Goal: Information Seeking & Learning: Learn about a topic

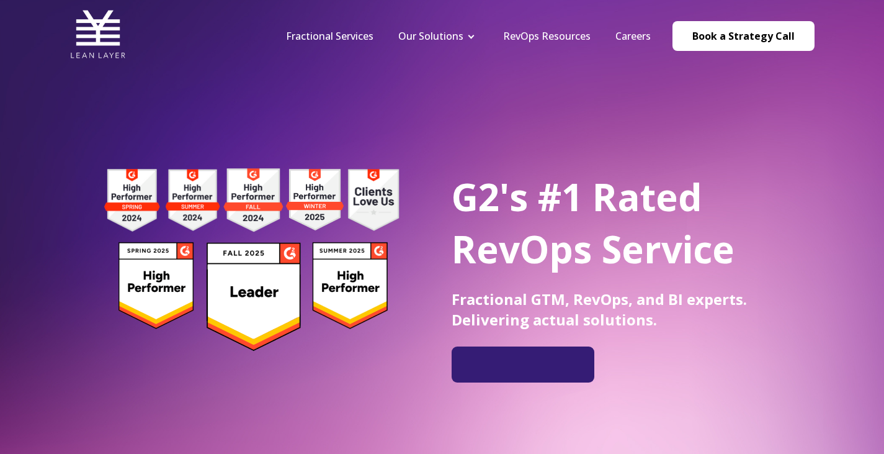
click at [566, 28] on nav "Fractional Services Our Solutions Revenue Tech Revenue Analytics Revenue Strate…" at bounding box center [544, 35] width 541 height 59
click at [630, 22] on nav "Fractional Services Our Solutions Revenue Tech Revenue Analytics Revenue Strate…" at bounding box center [544, 35] width 541 height 59
click at [634, 43] on nav "Fractional Services Our Solutions Revenue Tech Revenue Analytics Revenue Strate…" at bounding box center [544, 35] width 541 height 59
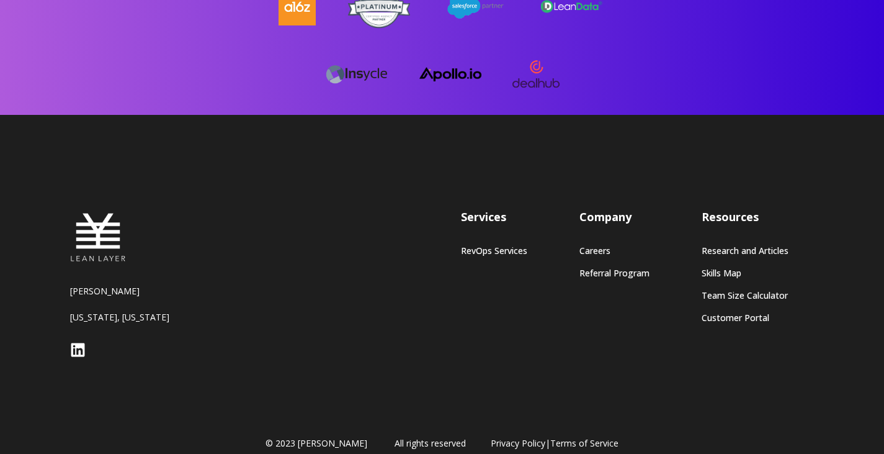
scroll to position [3459, 0]
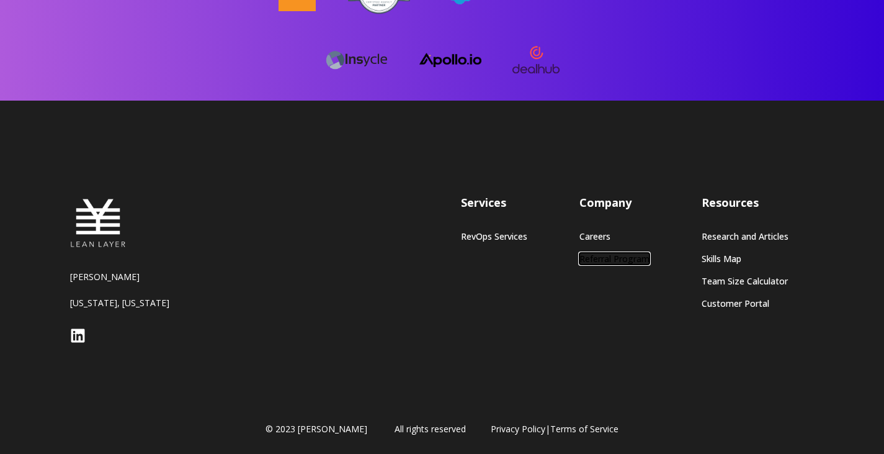
click at [602, 261] on link "Referral Program" at bounding box center [615, 258] width 70 height 11
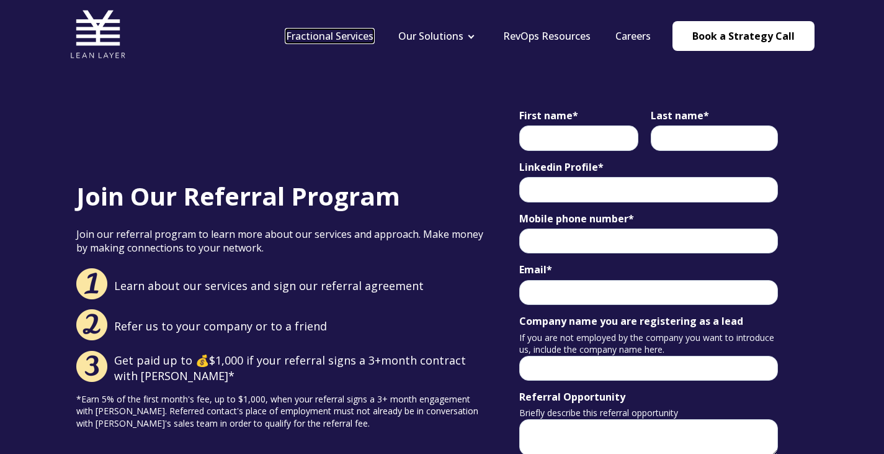
click at [347, 41] on link "Fractional Services" at bounding box center [330, 36] width 88 height 14
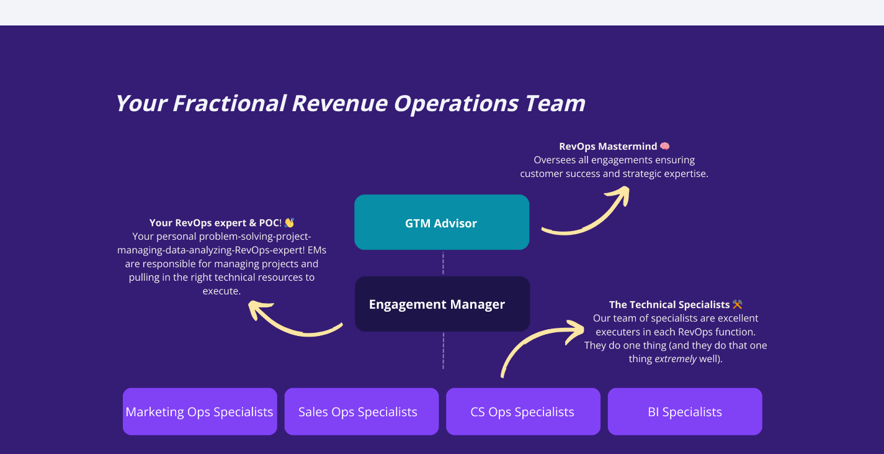
scroll to position [931, 0]
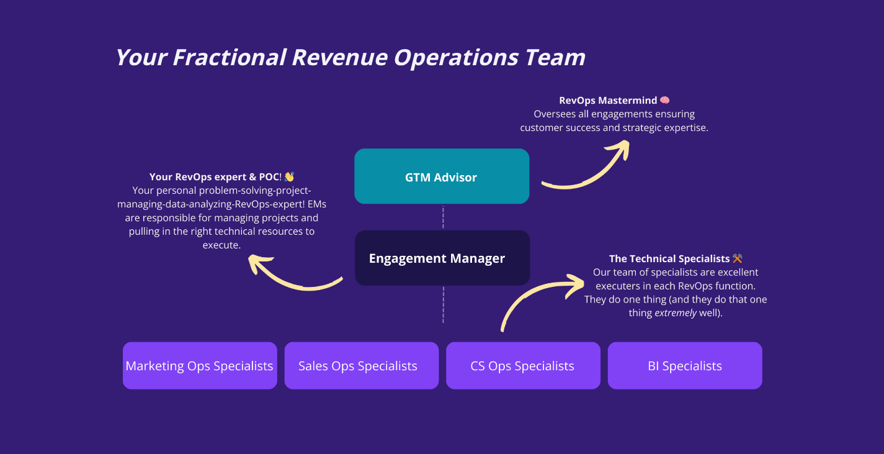
click at [426, 163] on img at bounding box center [443, 240] width 658 height 298
click at [676, 328] on img at bounding box center [443, 240] width 658 height 298
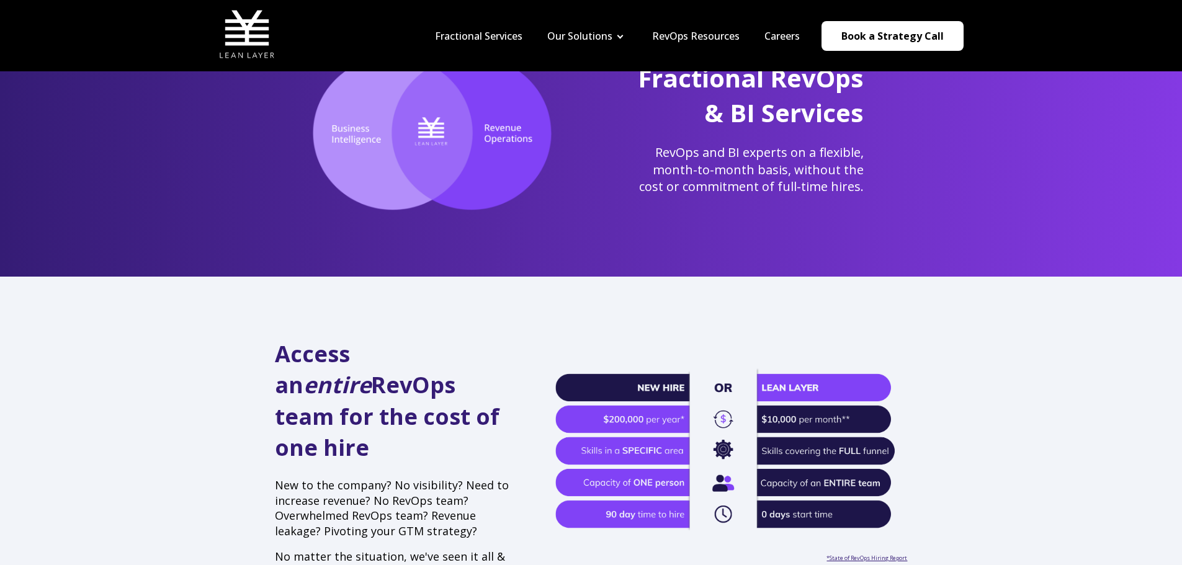
scroll to position [62, 0]
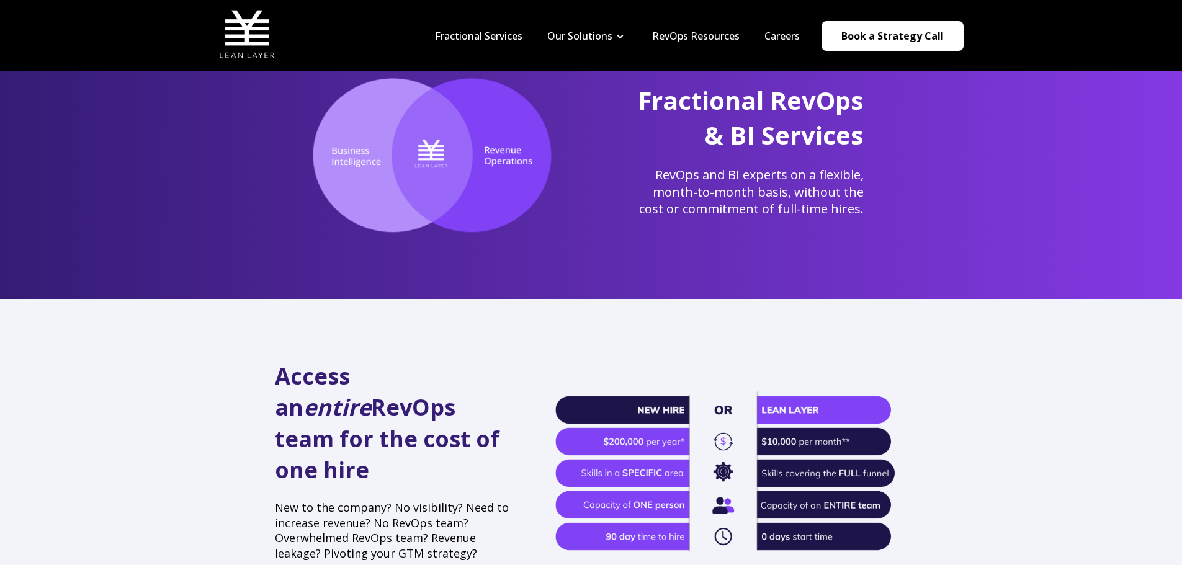
click at [807, 45] on nav "Fractional Services Our Solutions Revenue Tech Revenue Analytics Revenue Strate…" at bounding box center [693, 35] width 541 height 59
click at [783, 40] on link "Careers" at bounding box center [782, 36] width 35 height 14
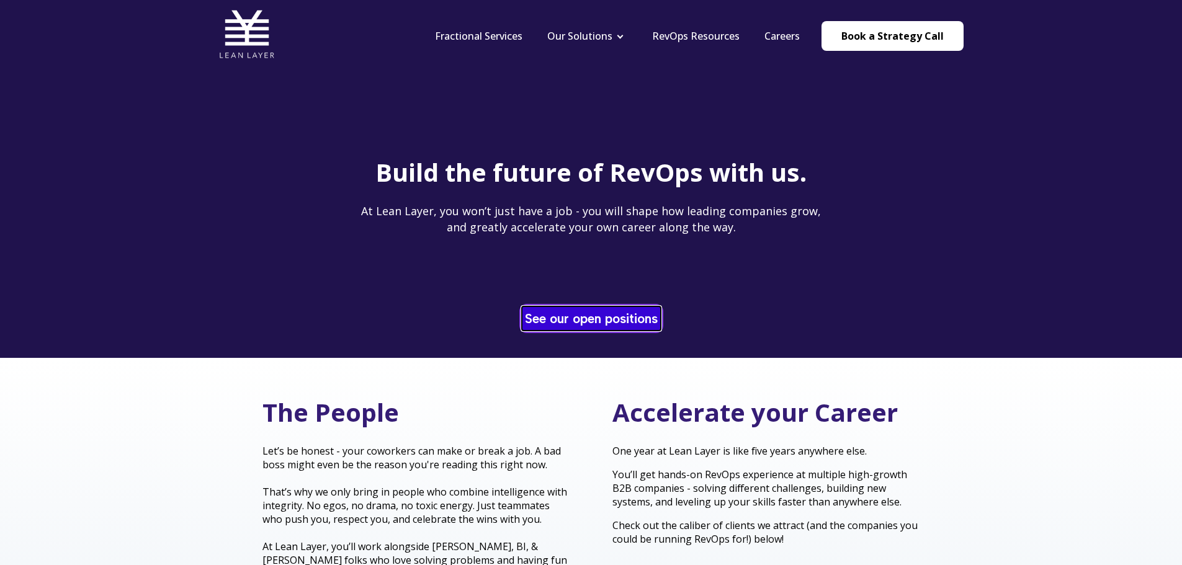
click at [615, 313] on link "See our open positions" at bounding box center [591, 319] width 139 height 24
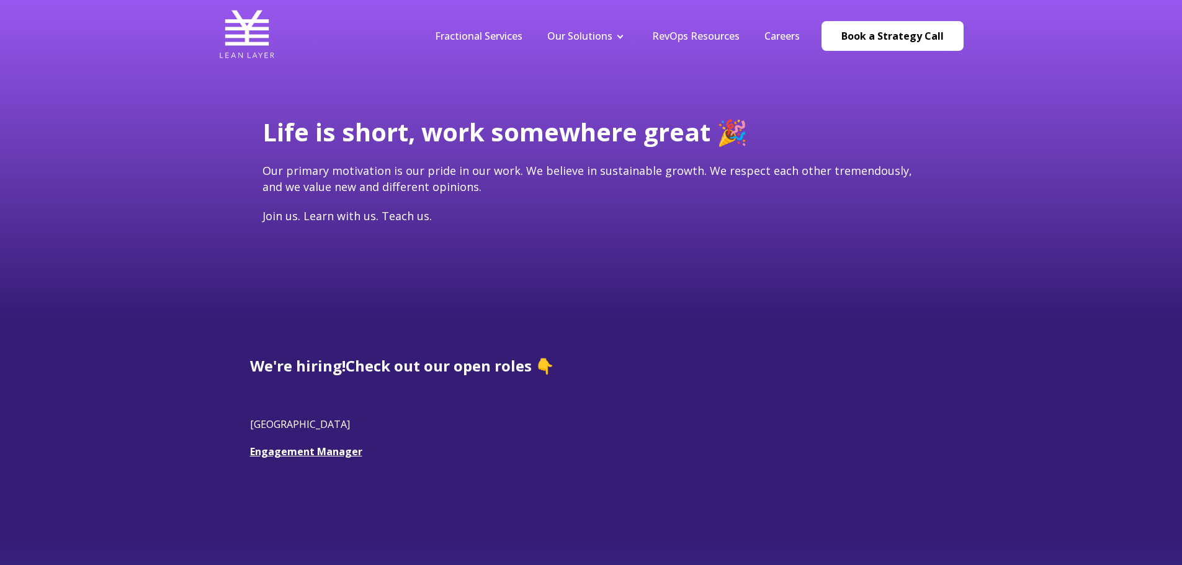
scroll to position [186, 0]
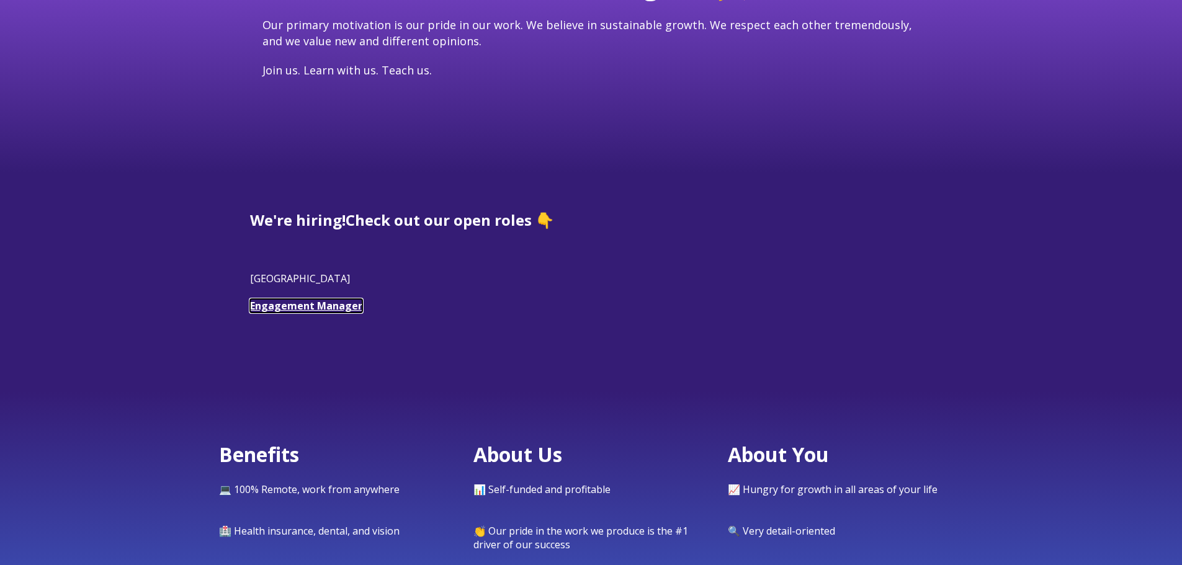
click at [290, 304] on link "Engagement Manager" at bounding box center [306, 306] width 112 height 14
